Goal: Task Accomplishment & Management: Use online tool/utility

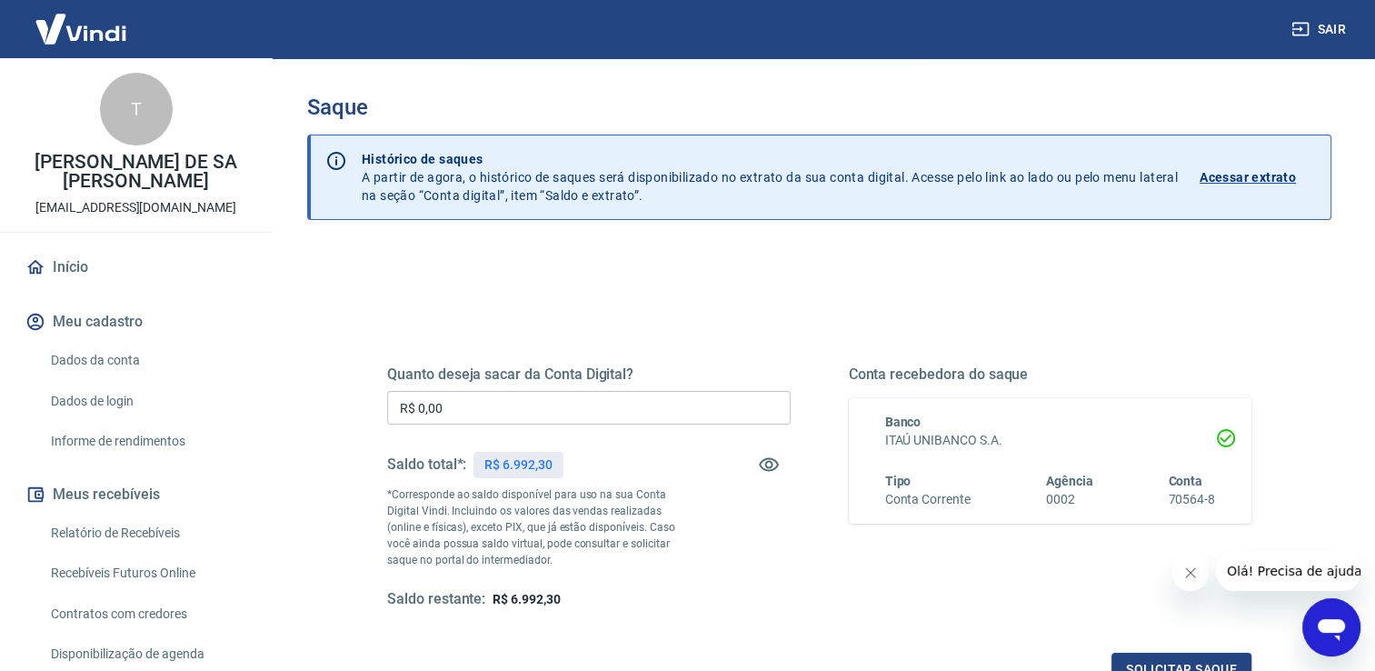
click at [553, 413] on input "R$ 0,00" at bounding box center [589, 408] width 404 height 34
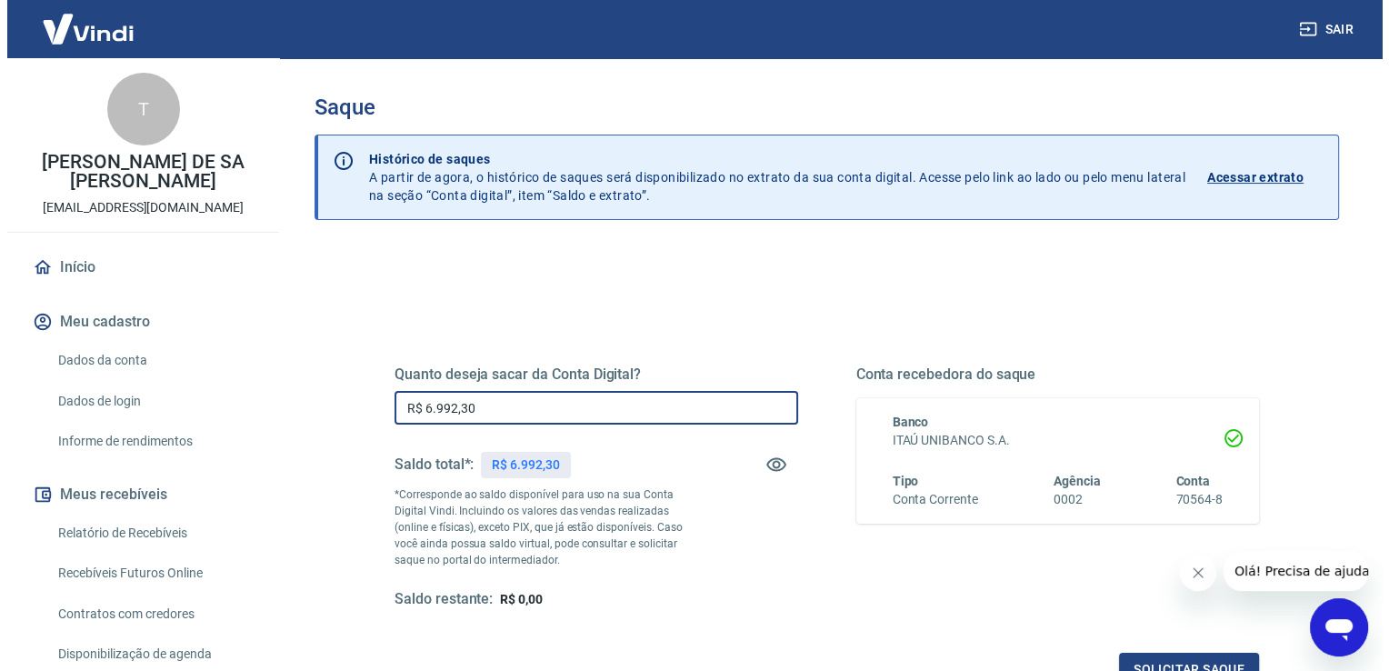
scroll to position [226, 0]
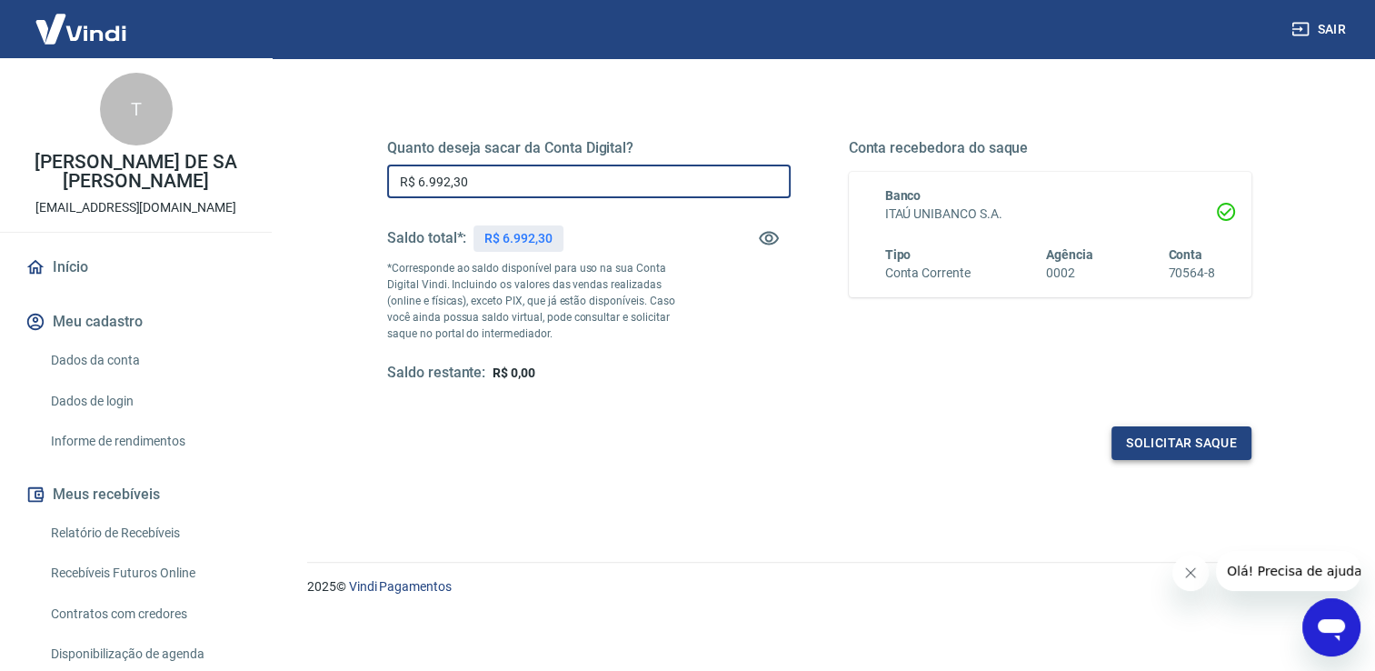
type input "R$ 6.992,30"
click at [1156, 431] on button "Solicitar saque" at bounding box center [1182, 443] width 140 height 34
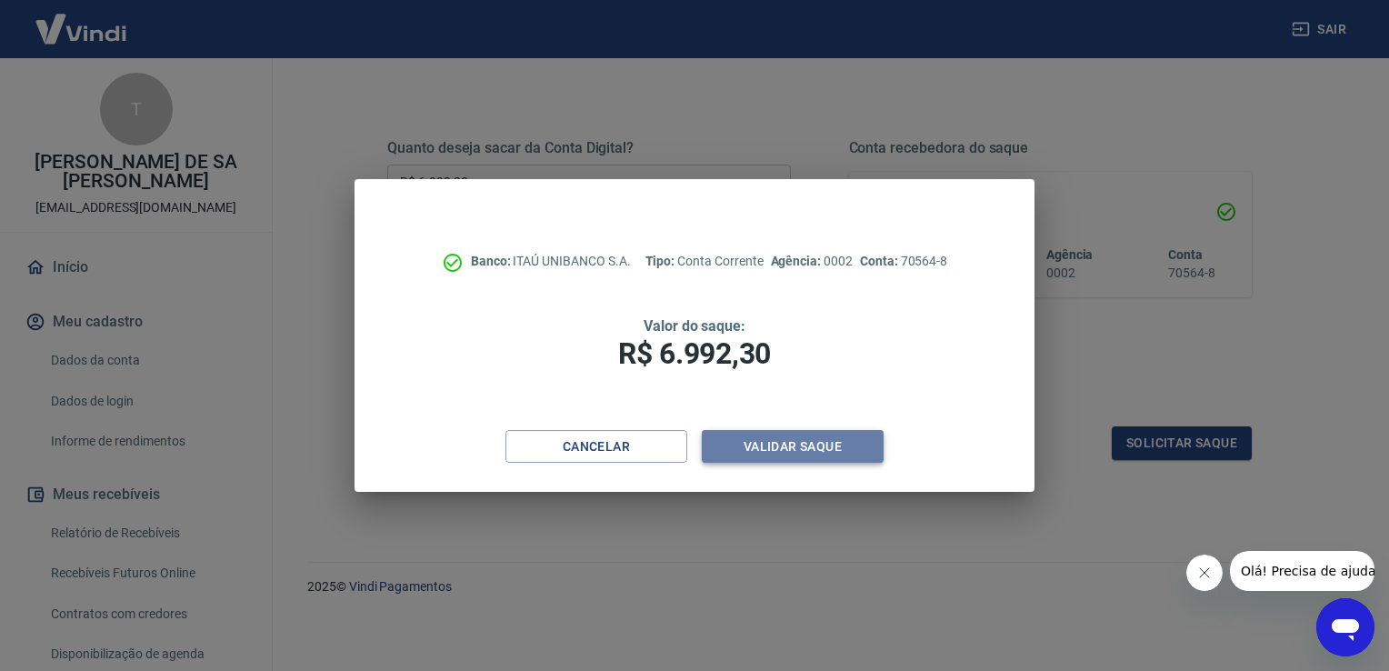
click at [832, 445] on button "Validar saque" at bounding box center [793, 447] width 182 height 34
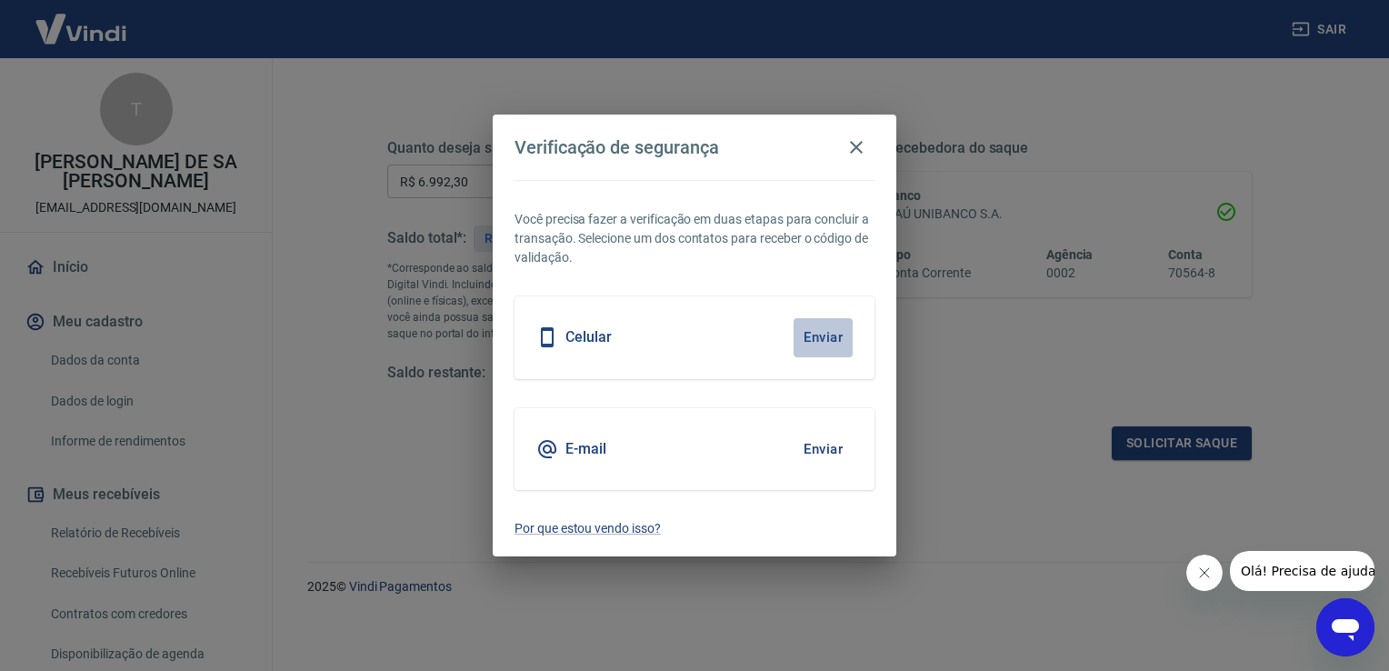
click at [829, 330] on button "Enviar" at bounding box center [822, 337] width 59 height 38
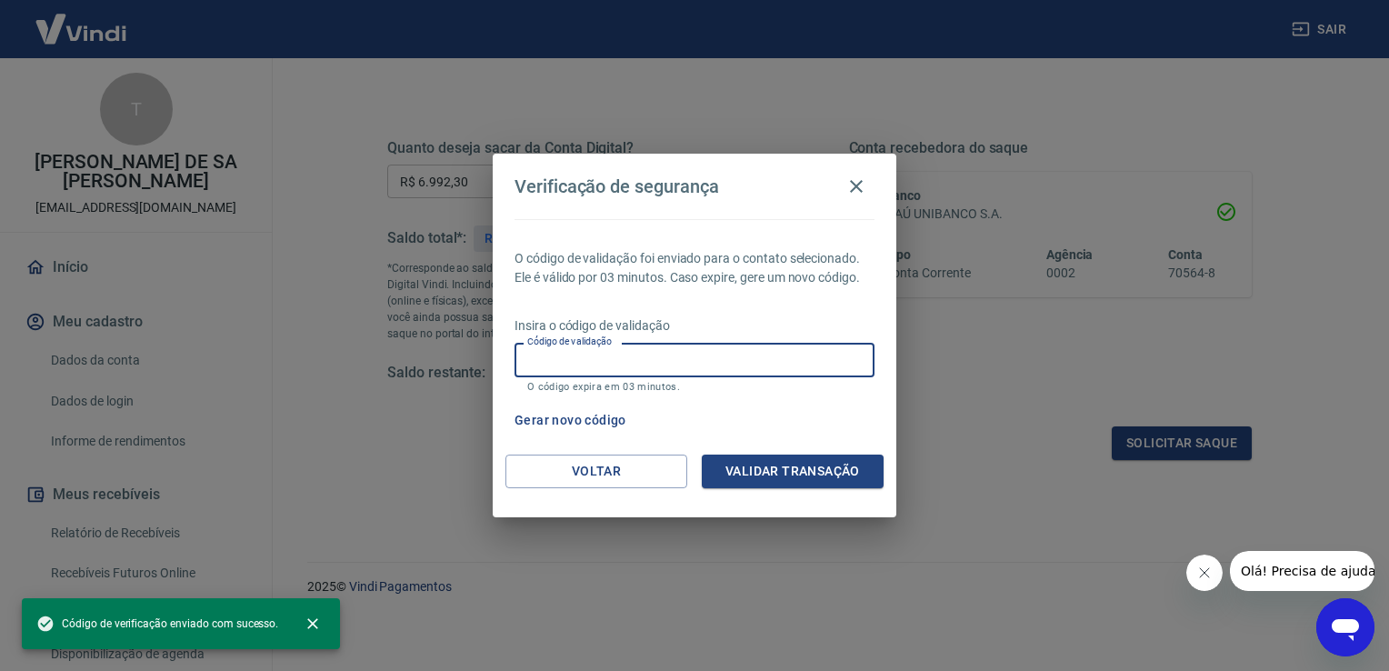
click at [632, 351] on input "Código de validação" at bounding box center [694, 360] width 360 height 34
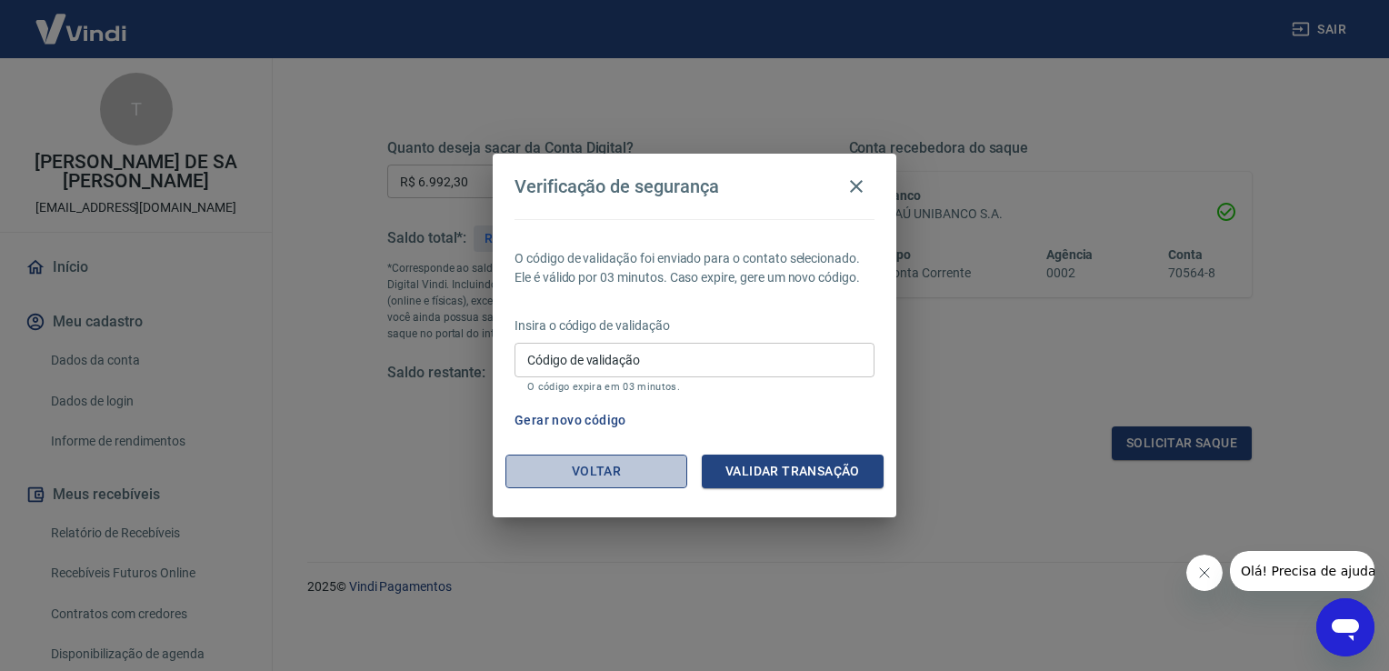
click at [600, 467] on button "Voltar" at bounding box center [596, 471] width 182 height 34
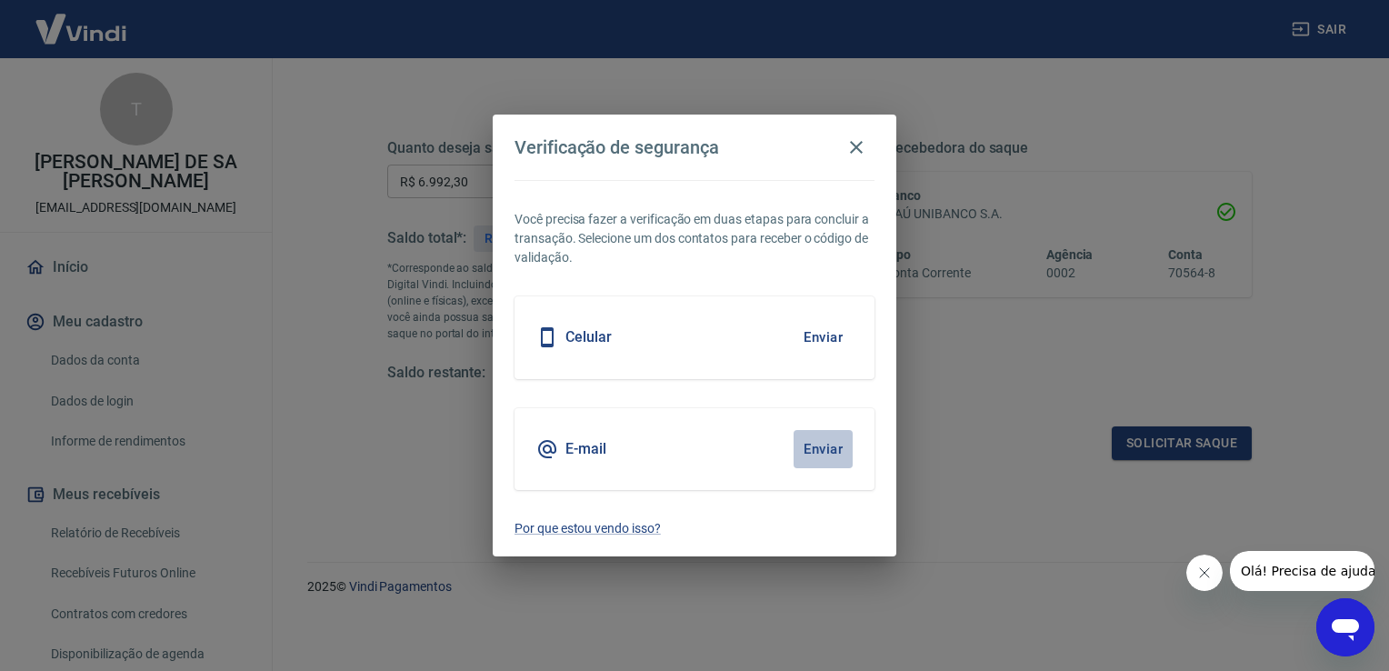
click at [822, 445] on button "Enviar" at bounding box center [822, 449] width 59 height 38
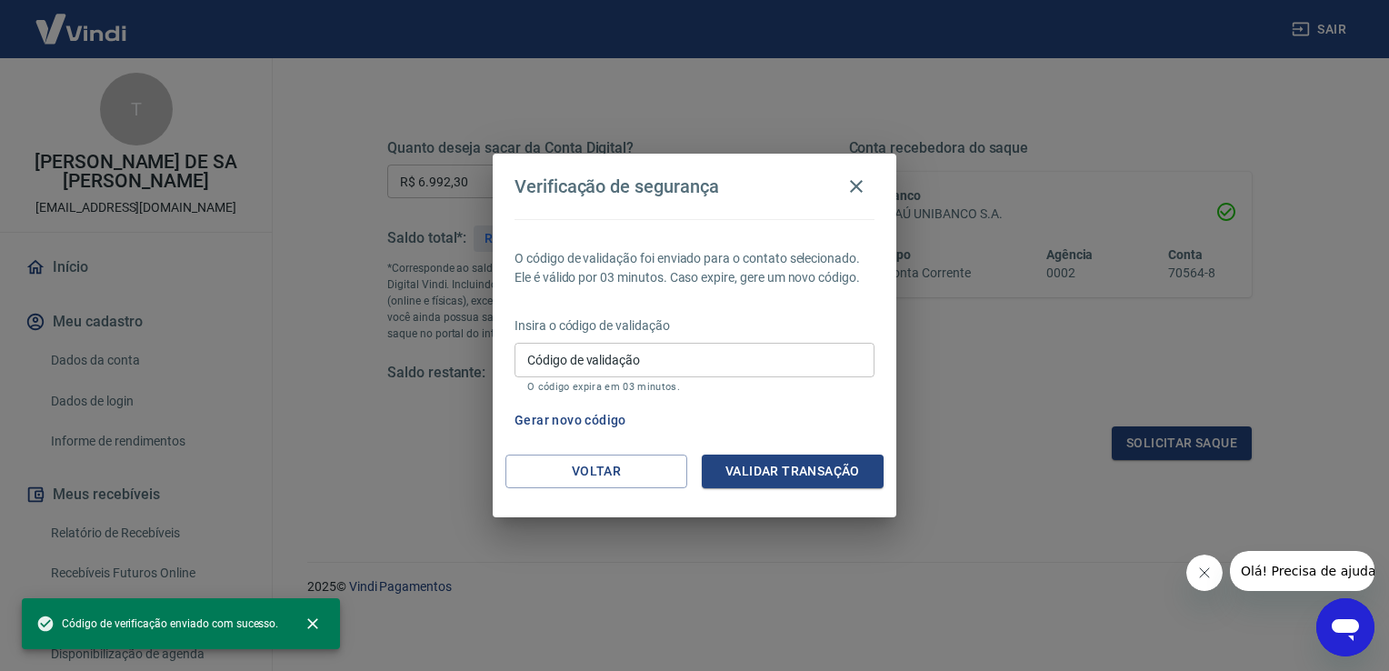
click at [688, 360] on input "Código de validação" at bounding box center [694, 360] width 360 height 34
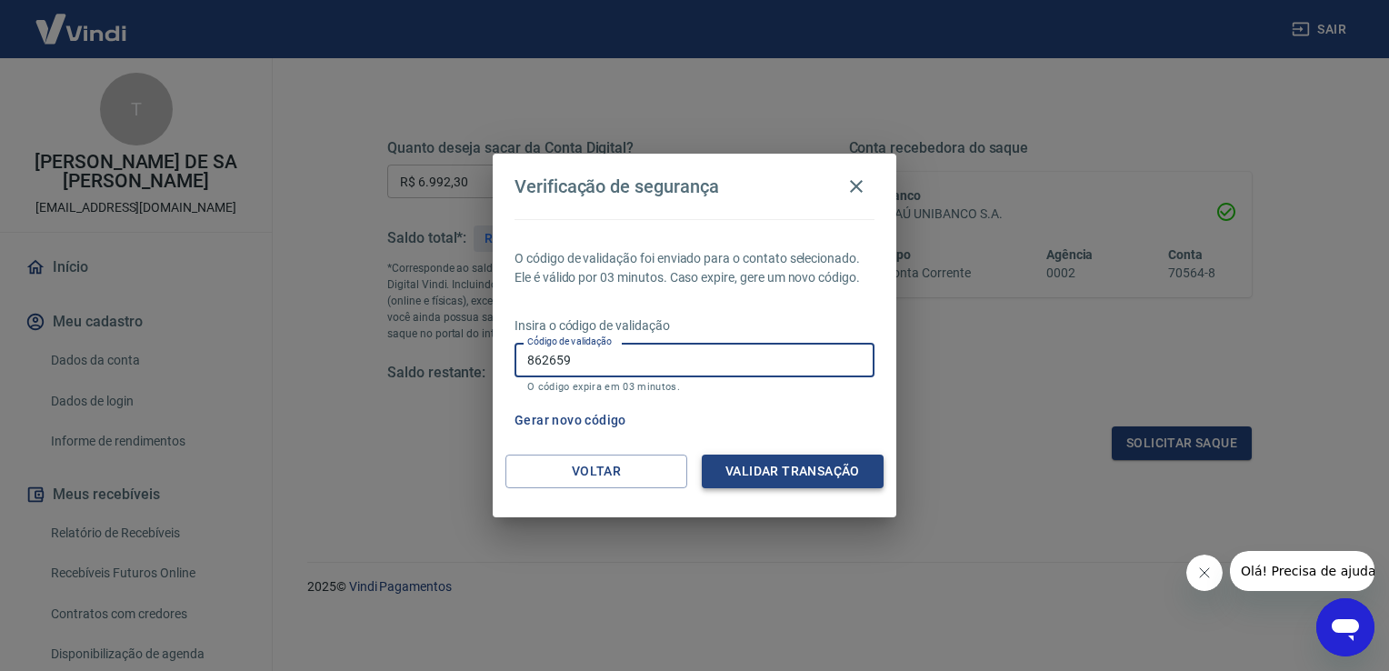
type input "862659"
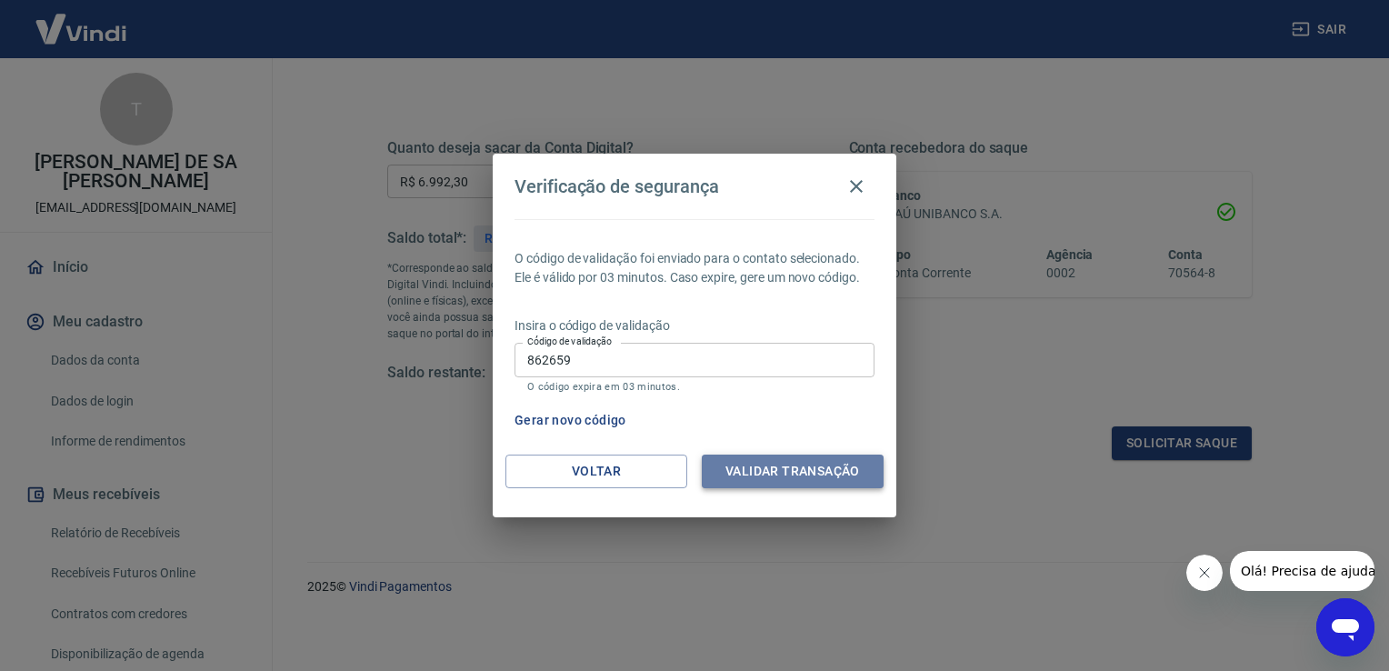
click at [768, 476] on button "Validar transação" at bounding box center [793, 471] width 182 height 34
